Goal: Task Accomplishment & Management: Manage account settings

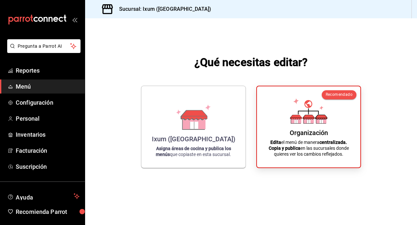
click at [379, 100] on div "¿Qué necesitas editar? Ixum ([GEOGRAPHIC_DATA]) Asigna áreas de cocina y public…" at bounding box center [251, 111] width 332 height 186
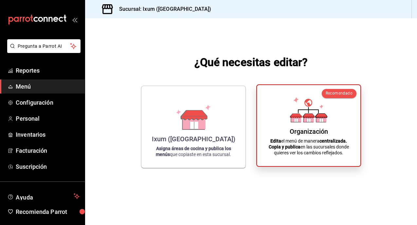
click at [334, 113] on div "Organización Edita el menú de manera centralizada. Copia y publica en las sucur…" at bounding box center [309, 125] width 88 height 71
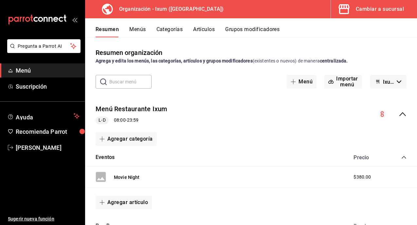
click at [139, 32] on button "Menús" at bounding box center [137, 31] width 16 height 11
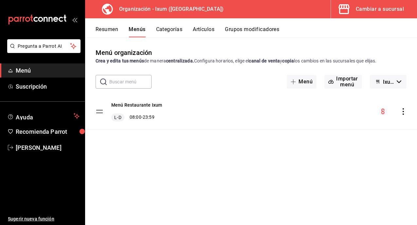
click at [110, 35] on button "Resumen" at bounding box center [107, 31] width 23 height 11
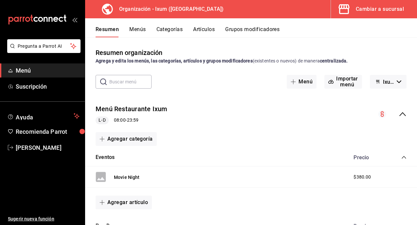
scroll to position [53, 0]
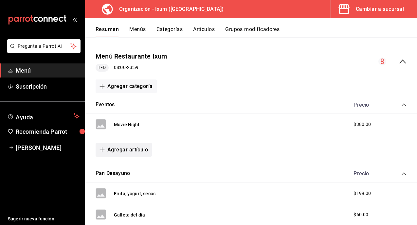
click at [141, 148] on button "Agregar artículo" at bounding box center [124, 150] width 56 height 14
click at [134, 162] on li "Artículo existente" at bounding box center [121, 167] width 51 height 16
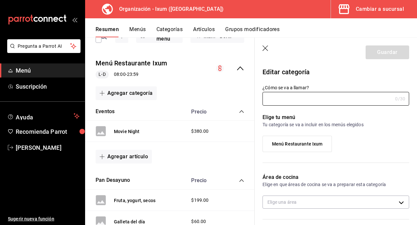
type input "Eventos"
type input "17550181686146"
type input "629d2b52-099e-4bf5-a9c0-cd62d9c83fc1"
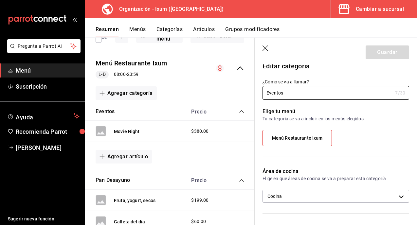
scroll to position [7, 0]
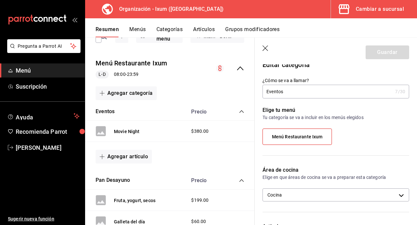
click at [262, 44] on header "Guardar" at bounding box center [335, 51] width 162 height 27
click at [264, 46] on icon "button" at bounding box center [265, 48] width 7 height 7
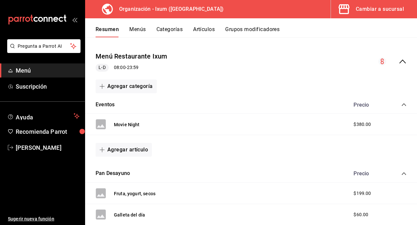
scroll to position [76, 0]
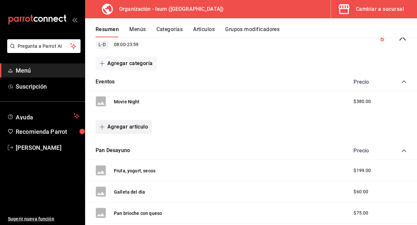
click at [139, 129] on button "Agregar artículo" at bounding box center [124, 127] width 56 height 14
click at [136, 164] on li "Artículo nuevo" at bounding box center [121, 160] width 51 height 16
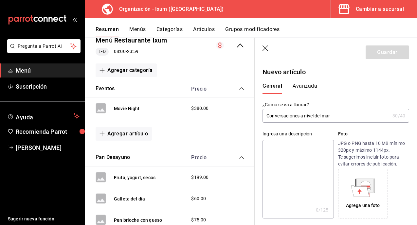
click at [267, 115] on input "Conversaciones a nivel del mar" at bounding box center [325, 115] width 127 height 13
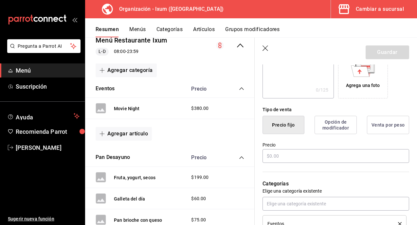
scroll to position [146, 0]
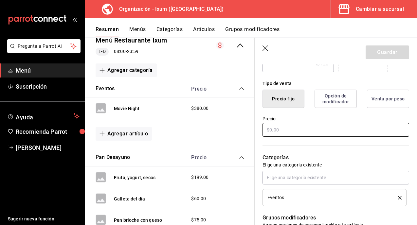
type input "Conversaciones a nivel del mar"
click at [318, 127] on input "text" at bounding box center [335, 130] width 147 height 14
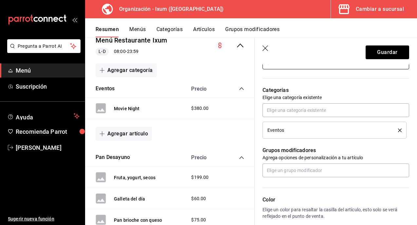
scroll to position [218, 0]
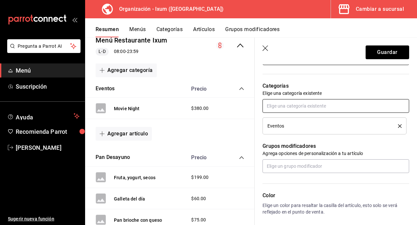
type input "$1700.00"
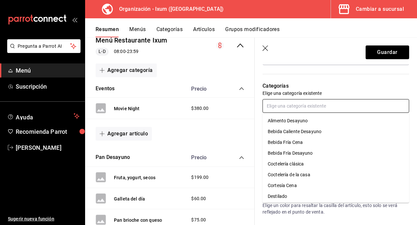
click at [340, 108] on input "text" at bounding box center [335, 106] width 147 height 14
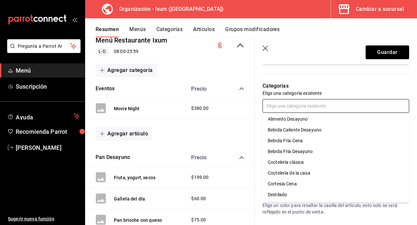
scroll to position [0, 0]
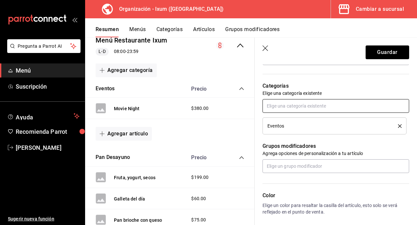
click at [318, 101] on input "text" at bounding box center [335, 106] width 147 height 14
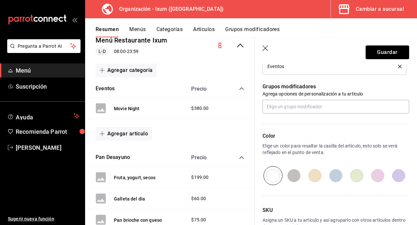
scroll to position [320, 0]
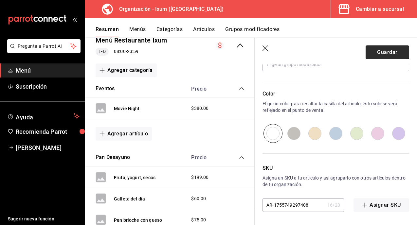
click at [395, 52] on button "Guardar" at bounding box center [386, 52] width 43 height 14
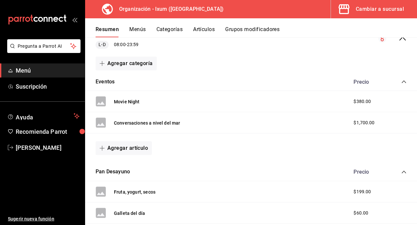
click at [141, 28] on button "Menús" at bounding box center [137, 31] width 16 height 11
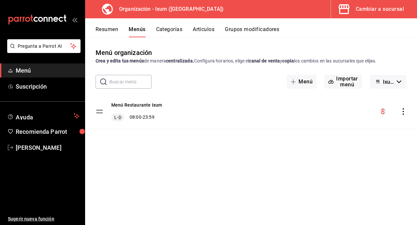
click at [404, 108] on icon "actions" at bounding box center [403, 111] width 7 height 7
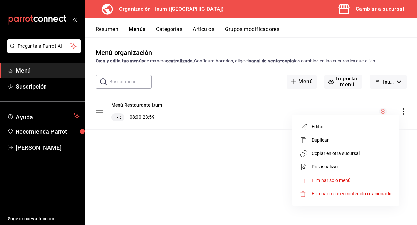
click at [355, 154] on span "Copiar en otra sucursal" at bounding box center [351, 153] width 80 height 7
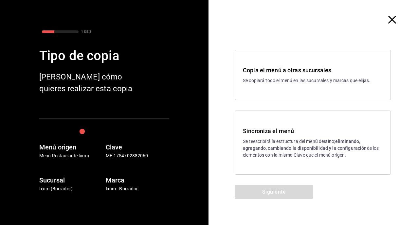
click at [277, 149] on strong "eliminando, agregando, cambiando la disponibilidad y la configuración" at bounding box center [305, 145] width 124 height 12
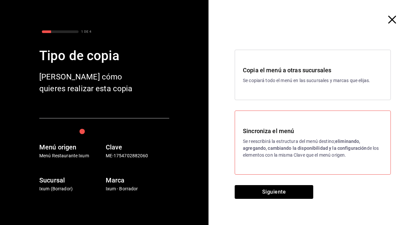
click at [273, 182] on div "Copia el menú a otras sucursales Se copiará todo el menú en las sucursales y ma…" at bounding box center [312, 112] width 208 height 146
click at [271, 189] on button "Siguiente" at bounding box center [274, 192] width 78 height 14
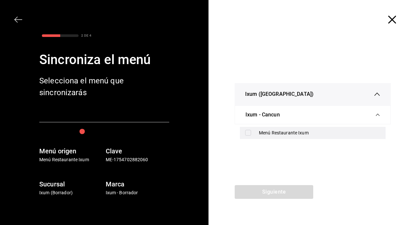
click at [273, 133] on div "Menú Restaurante Ixum" at bounding box center [319, 133] width 121 height 7
checkbox input "true"
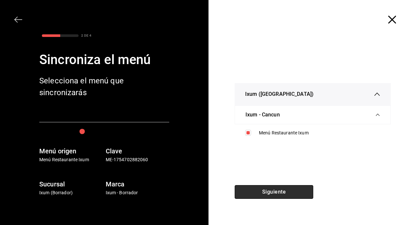
click at [264, 190] on button "Siguiente" at bounding box center [274, 192] width 78 height 14
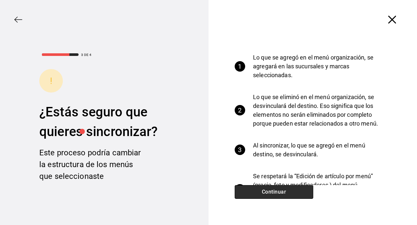
click at [264, 190] on button "Continuar" at bounding box center [274, 192] width 78 height 14
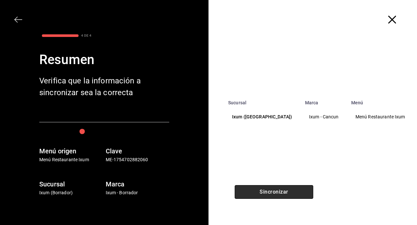
click at [264, 190] on button "Sincronizar" at bounding box center [274, 192] width 78 height 14
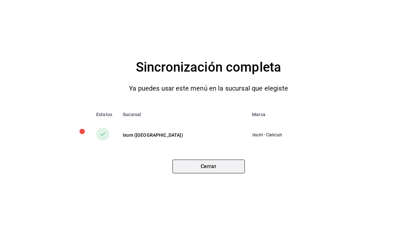
click at [233, 170] on button "Cerrar" at bounding box center [208, 167] width 72 height 14
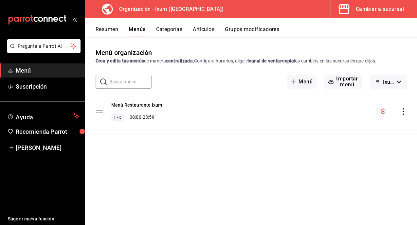
click at [391, 2] on button "Cambiar a sucursal" at bounding box center [371, 9] width 81 height 18
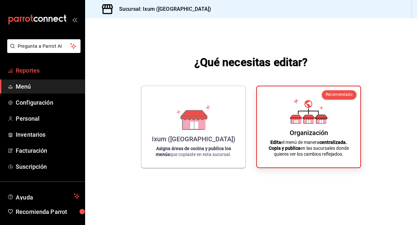
click at [46, 72] on span "Reportes" at bounding box center [48, 70] width 64 height 9
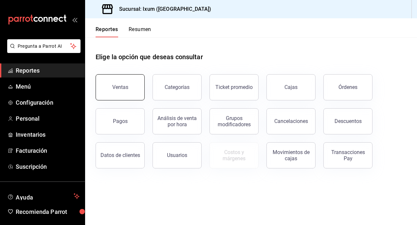
click at [114, 88] on div "Ventas" at bounding box center [120, 87] width 16 height 6
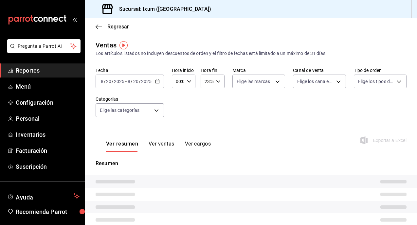
click at [146, 83] on input "2025" at bounding box center [146, 81] width 11 height 5
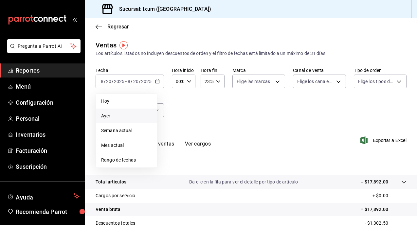
click at [120, 112] on li "Ayer" at bounding box center [126, 116] width 61 height 15
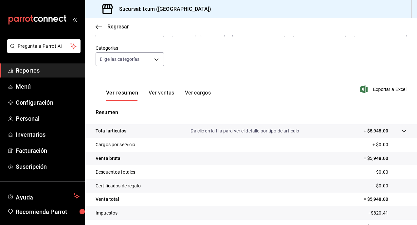
scroll to position [88, 0]
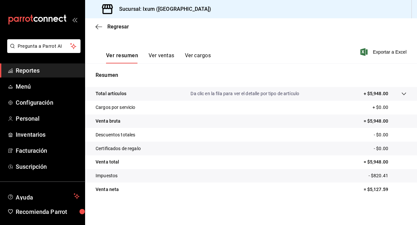
click at [167, 57] on button "Ver ventas" at bounding box center [161, 57] width 26 height 11
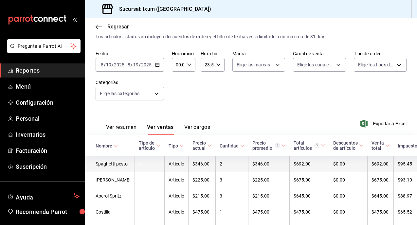
scroll to position [88, 0]
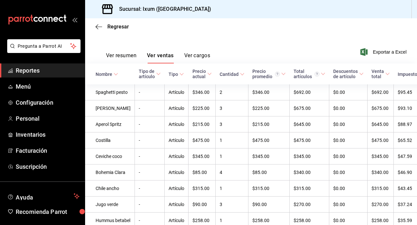
click at [191, 58] on button "Ver cargos" at bounding box center [197, 57] width 26 height 11
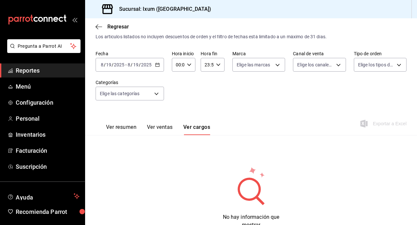
scroll to position [42, 0]
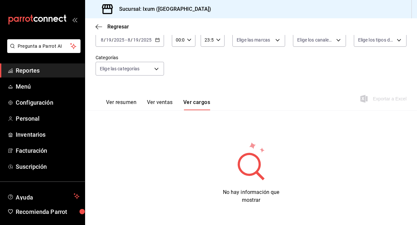
click at [133, 104] on button "Ver resumen" at bounding box center [121, 104] width 30 height 11
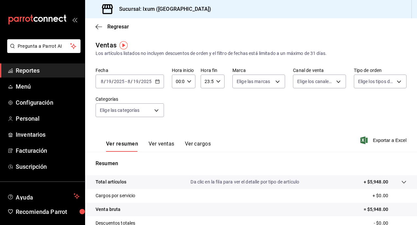
click at [93, 26] on div "Regresar" at bounding box center [251, 26] width 332 height 17
click at [99, 25] on icon "button" at bounding box center [99, 27] width 7 height 6
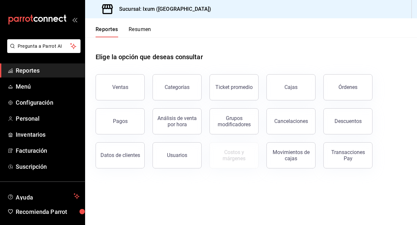
click at [121, 113] on button "Pagos" at bounding box center [120, 121] width 49 height 26
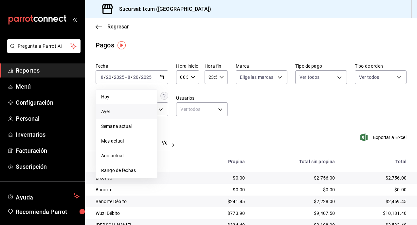
click at [131, 110] on span "Ayer" at bounding box center [126, 111] width 51 height 7
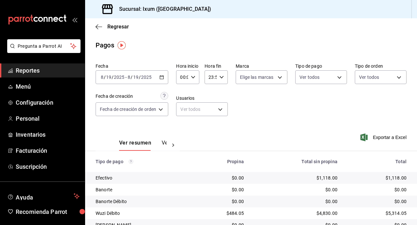
scroll to position [40, 0]
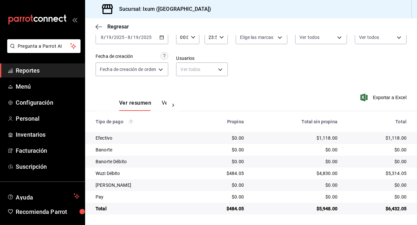
click at [164, 39] on \(Stroke\) "button" at bounding box center [162, 38] width 4 height 4
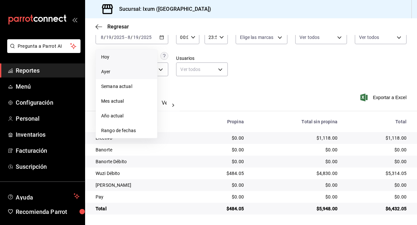
click at [144, 60] on span "Hoy" at bounding box center [126, 57] width 51 height 7
